Goal: Information Seeking & Learning: Check status

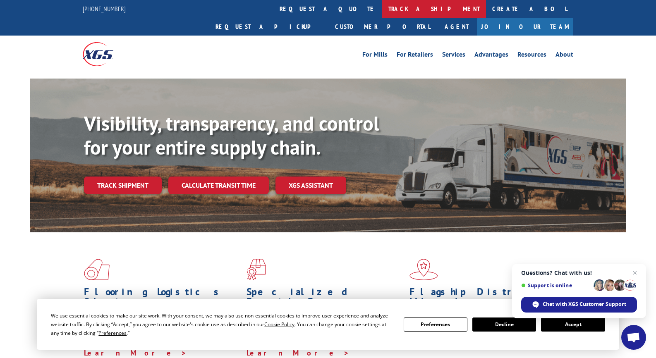
click at [382, 10] on link "track a shipment" at bounding box center [434, 9] width 104 height 18
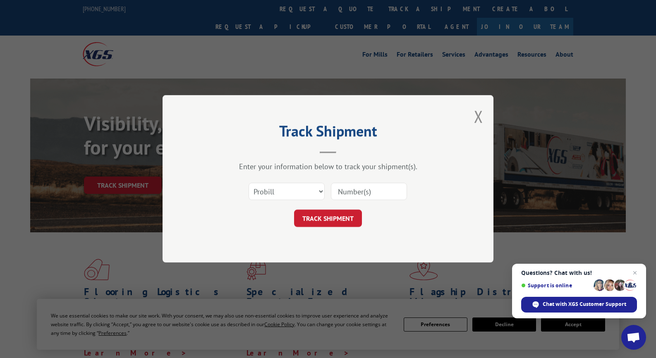
click at [381, 193] on input at bounding box center [369, 191] width 76 height 17
type input "17611919"
click at [336, 220] on button "TRACK SHIPMENT" at bounding box center [328, 218] width 68 height 17
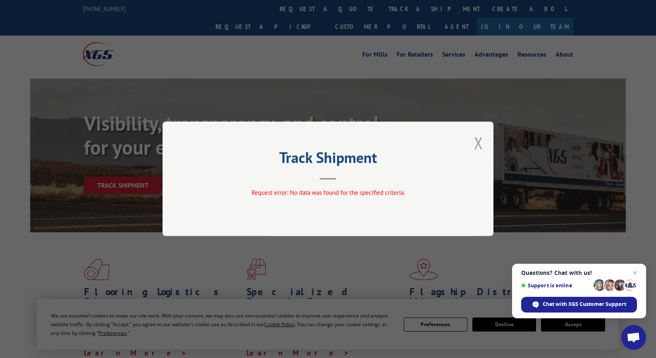
click at [477, 143] on button "Close modal" at bounding box center [478, 143] width 9 height 22
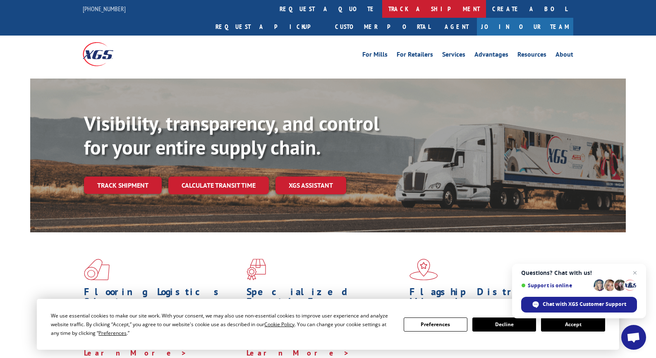
click at [382, 10] on link "track a shipment" at bounding box center [434, 9] width 104 height 18
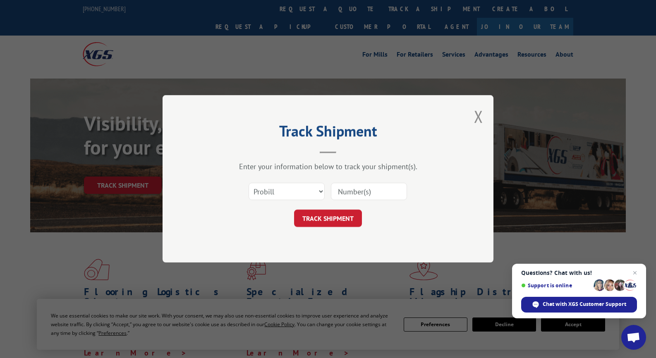
click at [350, 191] on input at bounding box center [369, 191] width 76 height 17
type input "17611919"
click at [339, 216] on button "TRACK SHIPMENT" at bounding box center [328, 218] width 68 height 17
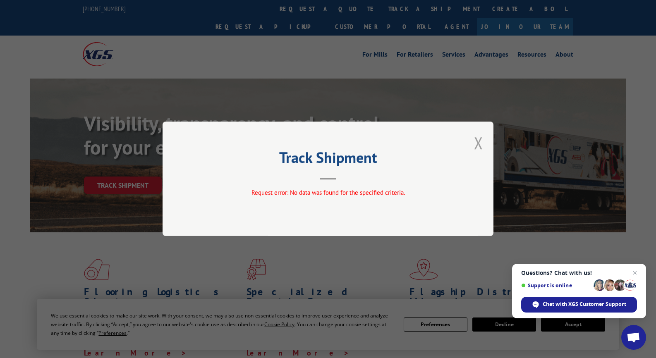
click at [478, 144] on button "Close modal" at bounding box center [478, 143] width 9 height 22
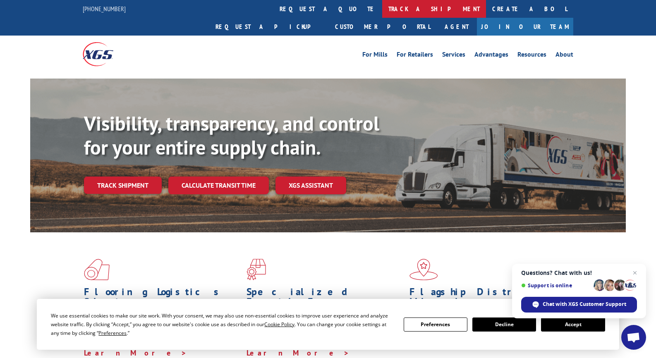
click at [382, 10] on link "track a shipment" at bounding box center [434, 9] width 104 height 18
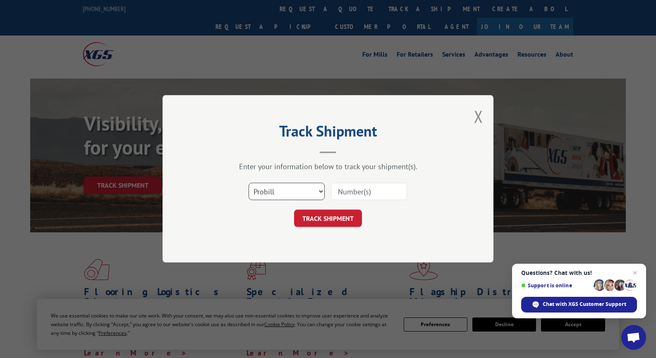
select select "bol"
click at [345, 194] on input at bounding box center [369, 191] width 76 height 17
drag, startPoint x: 373, startPoint y: 192, endPoint x: 320, endPoint y: 191, distance: 53.3
click at [320, 191] on div "Select category... Probill BOL PO 17611919" at bounding box center [328, 191] width 248 height 27
type input "243611"
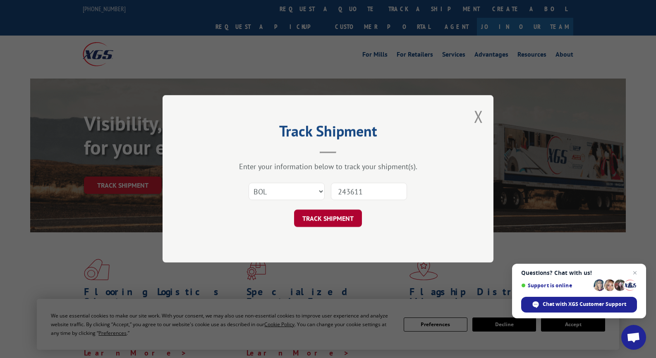
click at [316, 218] on button "TRACK SHIPMENT" at bounding box center [328, 218] width 68 height 17
